Goal: Find specific page/section: Find specific page/section

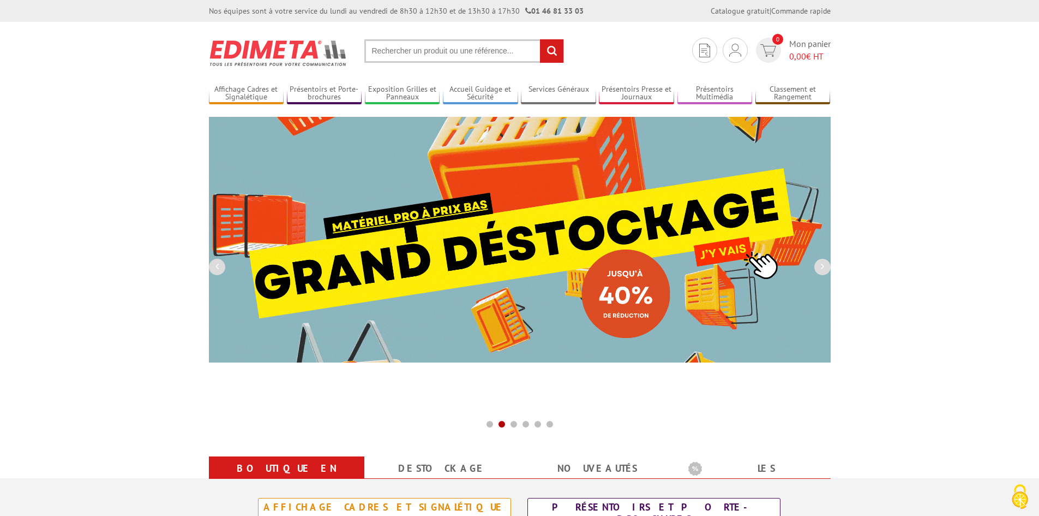
click at [409, 43] on input "text" at bounding box center [464, 50] width 200 height 23
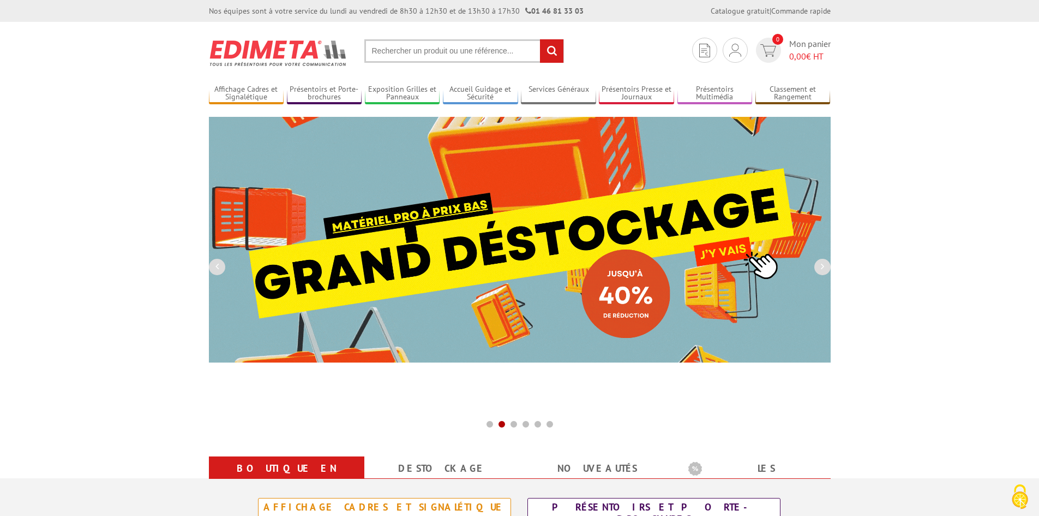
paste input "471100"
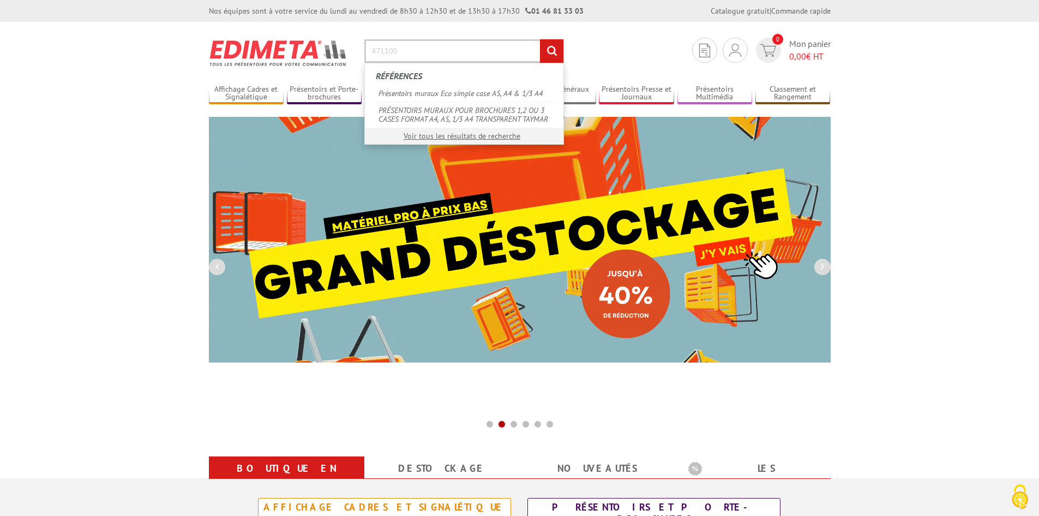
type input "471100"
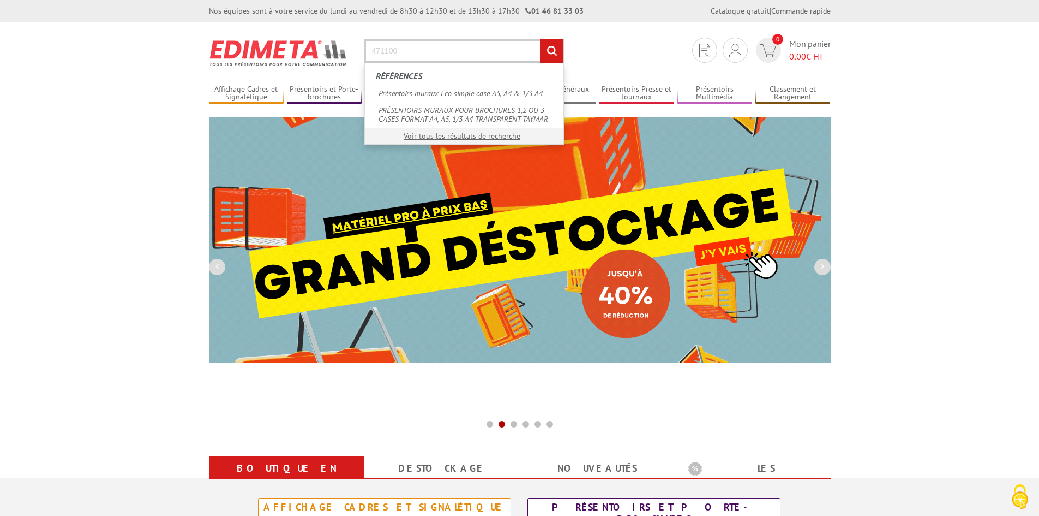
click at [540, 39] on input "rechercher" at bounding box center [551, 50] width 23 height 23
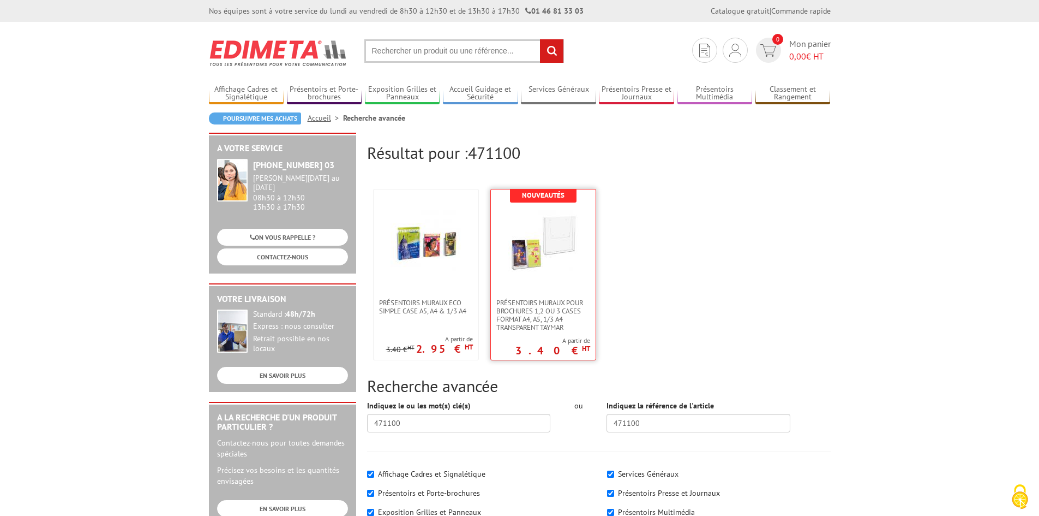
click at [560, 283] on link at bounding box center [543, 243] width 105 height 109
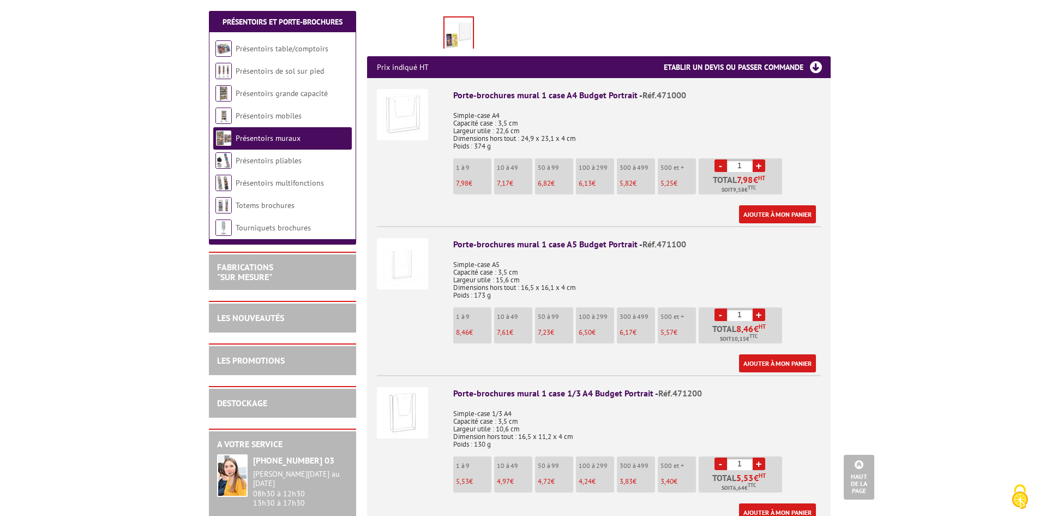
scroll to position [382, 0]
